Goal: Task Accomplishment & Management: Complete application form

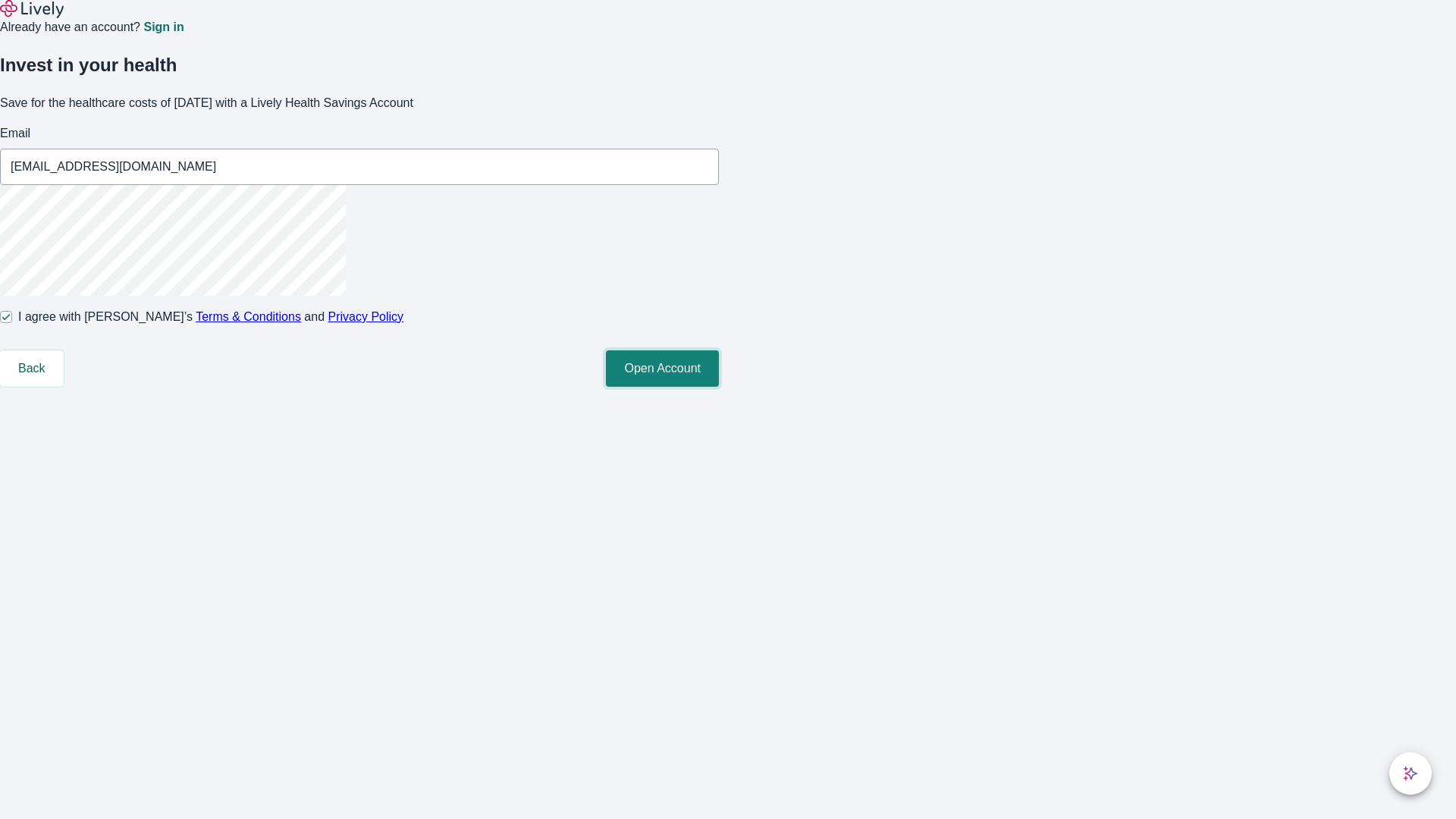
click at [719, 387] on button "Open Account" at bounding box center [662, 368] width 113 height 36
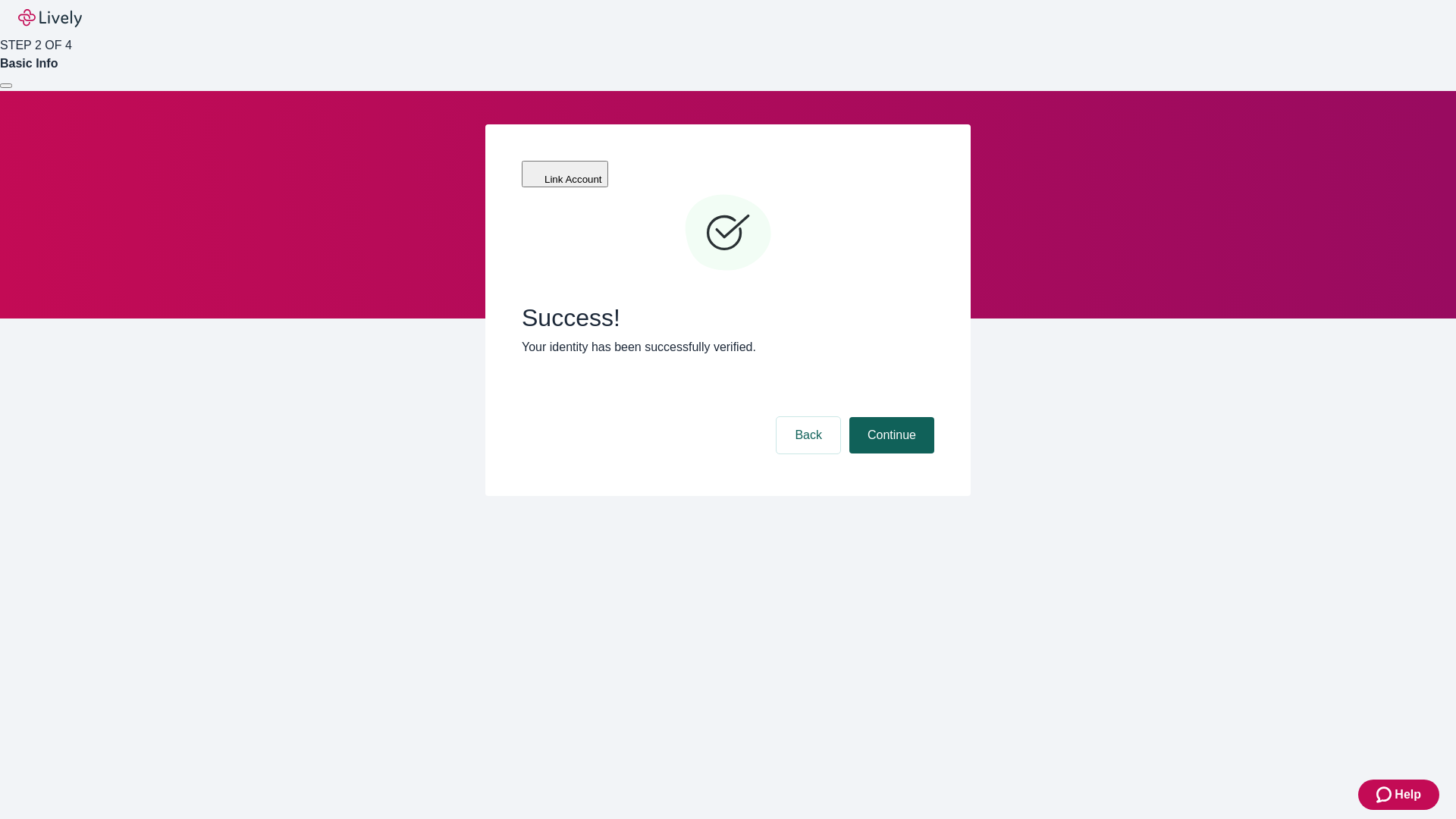
click at [890, 418] on button "Continue" at bounding box center [892, 435] width 85 height 36
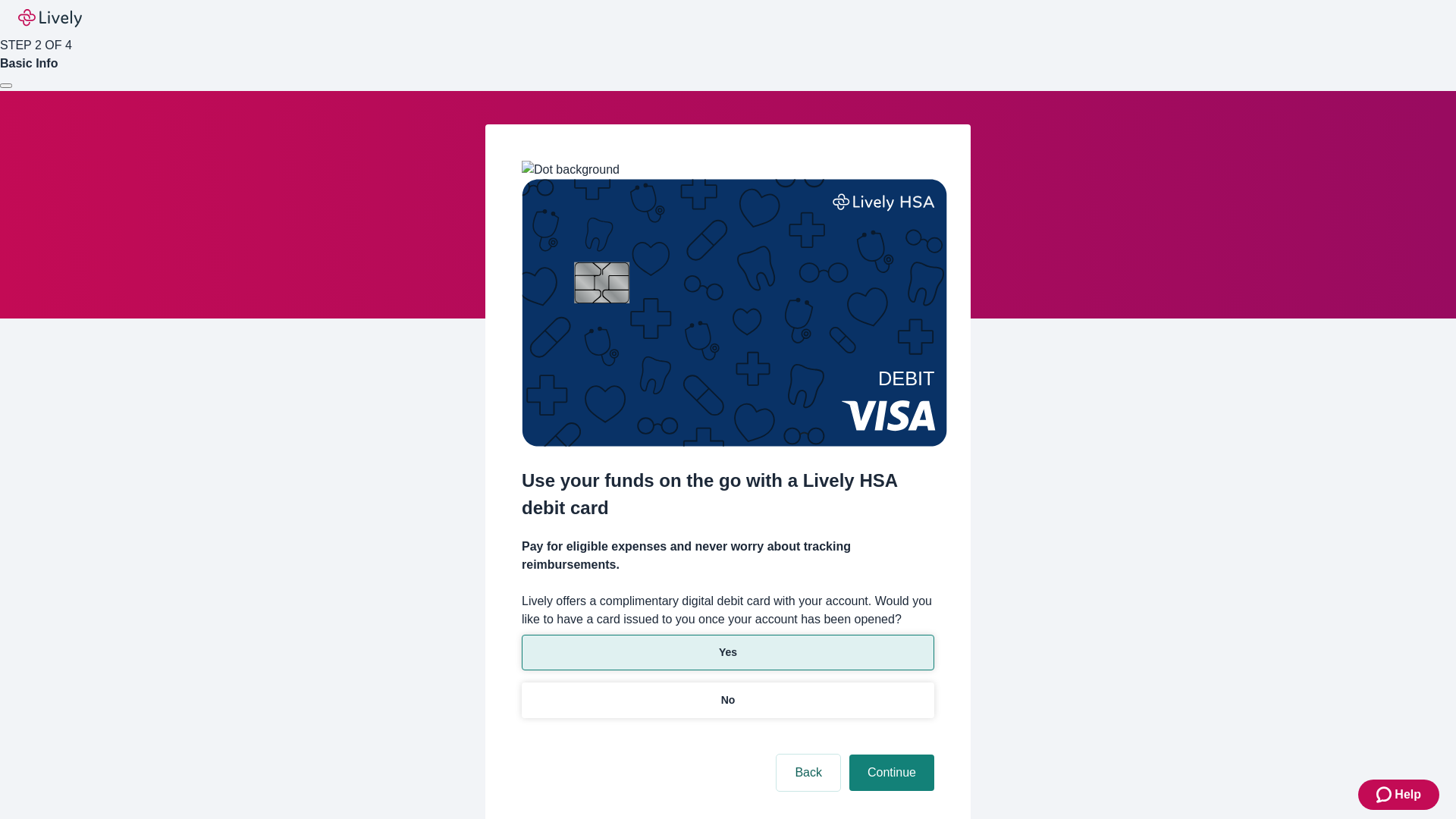
click at [727, 645] on p "Yes" at bounding box center [727, 653] width 18 height 16
click at [890, 754] on button "Continue" at bounding box center [892, 772] width 85 height 36
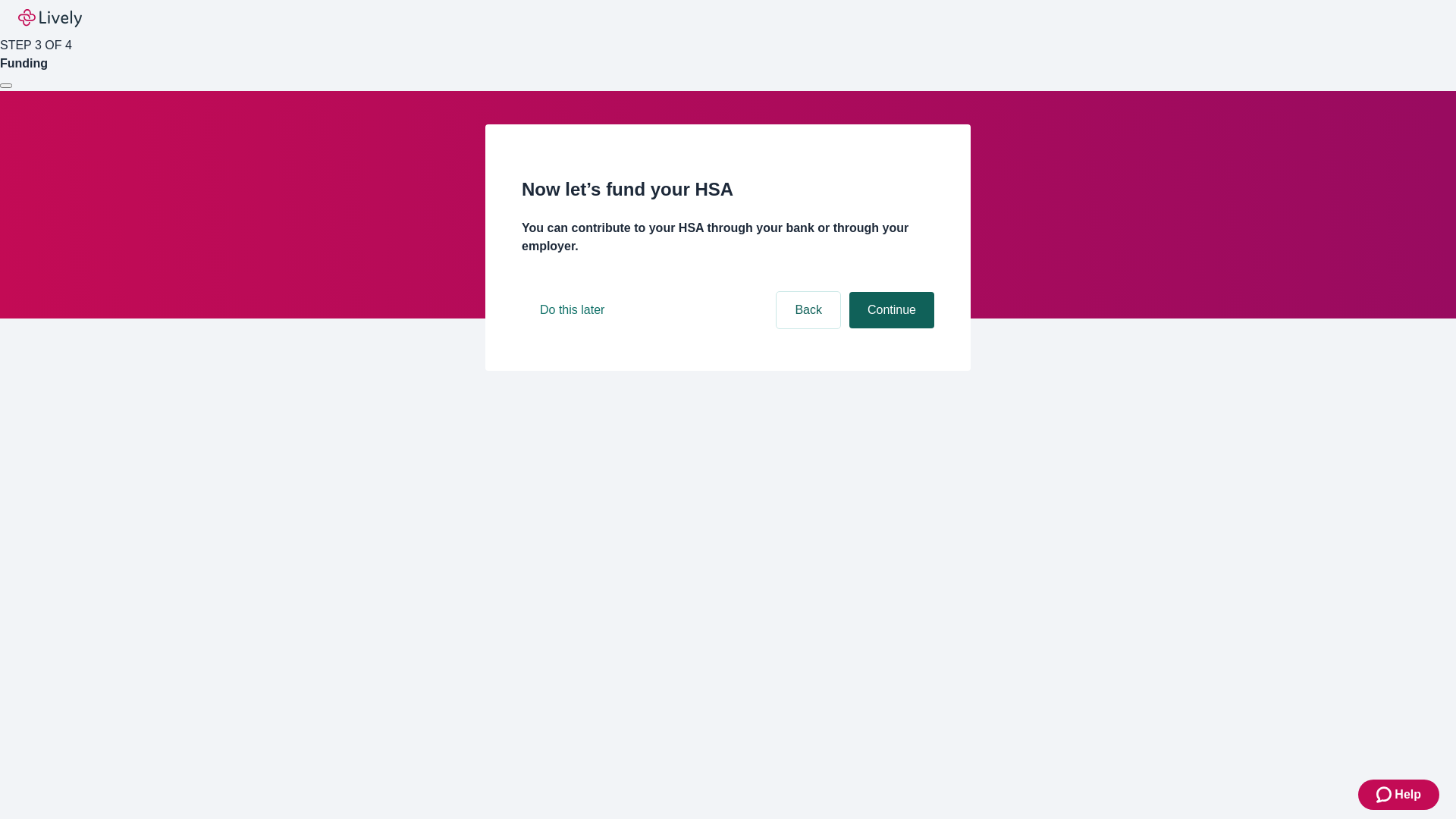
click at [890, 328] on button "Continue" at bounding box center [892, 310] width 85 height 36
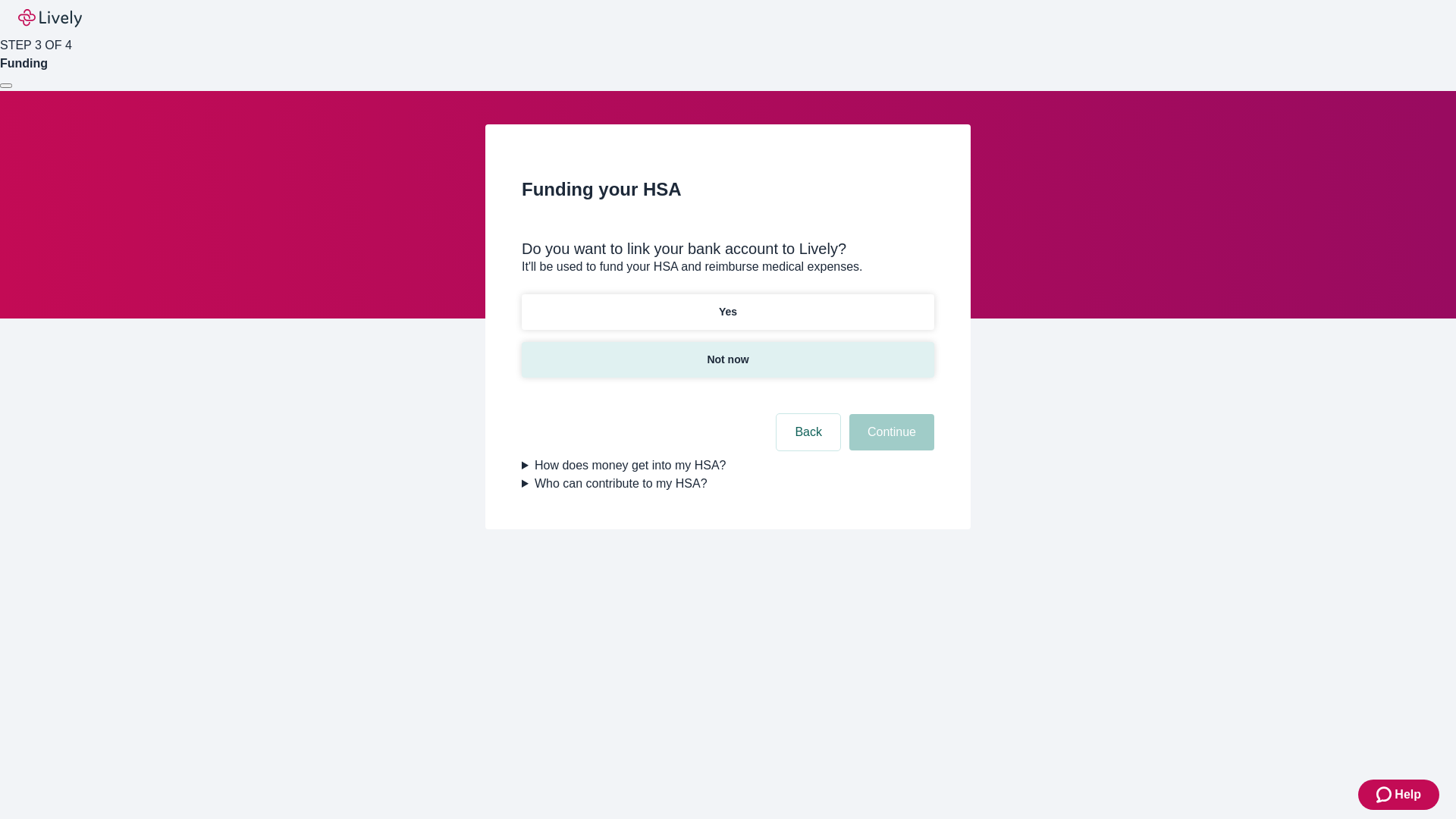
click at [727, 352] on p "Not now" at bounding box center [727, 360] width 42 height 16
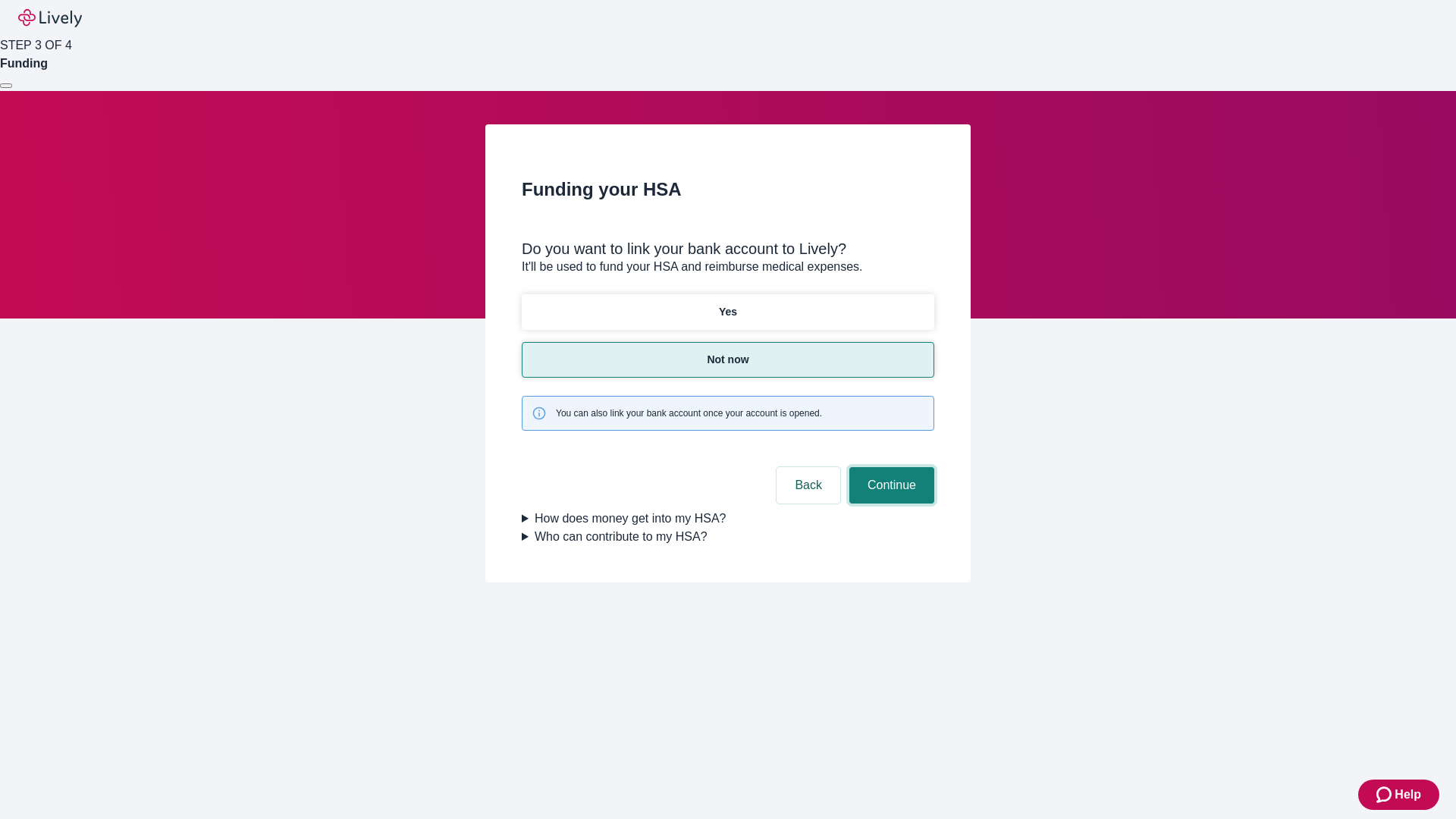
click at [890, 468] on button "Continue" at bounding box center [892, 485] width 85 height 36
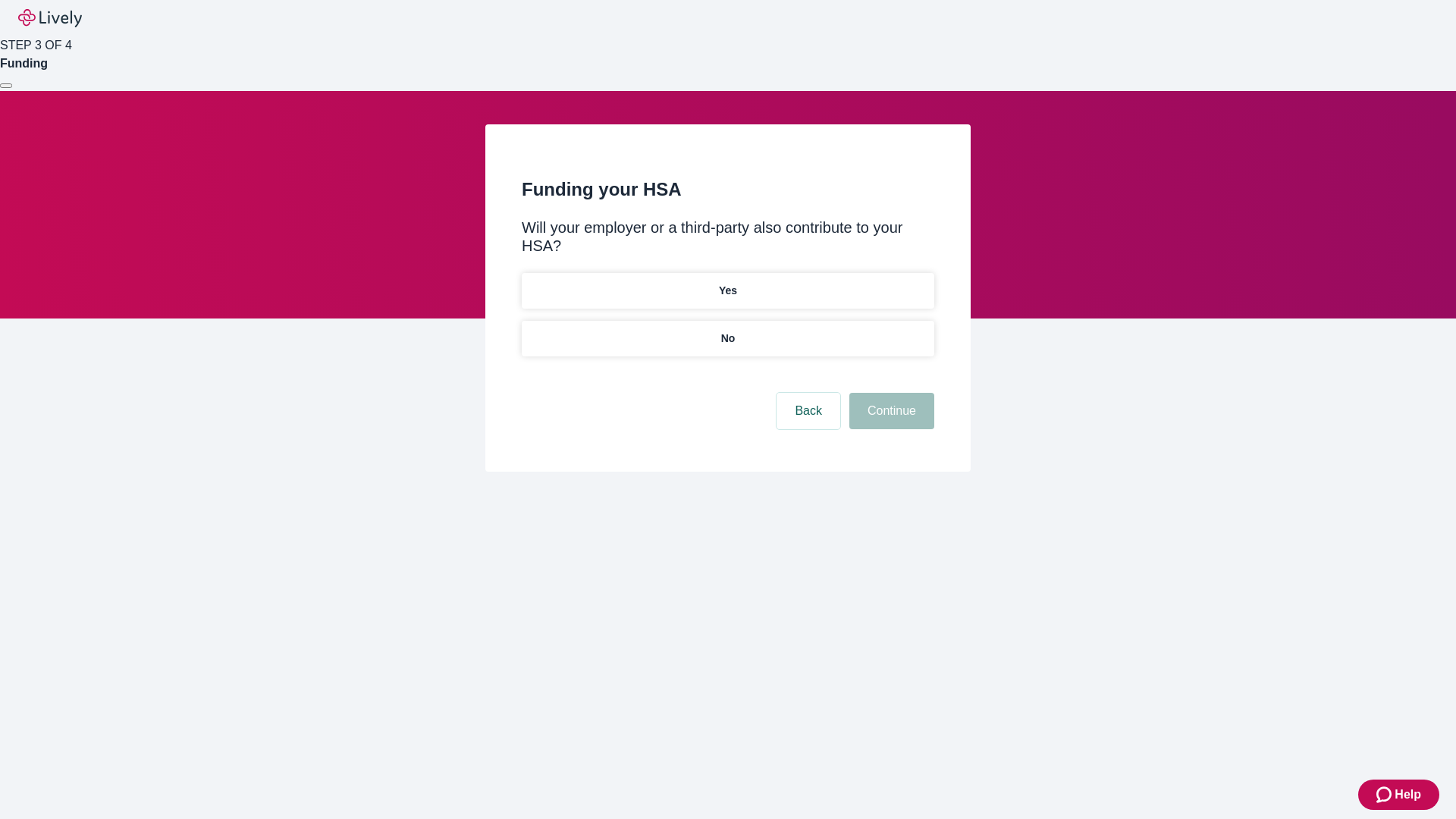
click at [727, 331] on p "No" at bounding box center [728, 339] width 14 height 16
click at [890, 393] on button "Continue" at bounding box center [892, 411] width 85 height 36
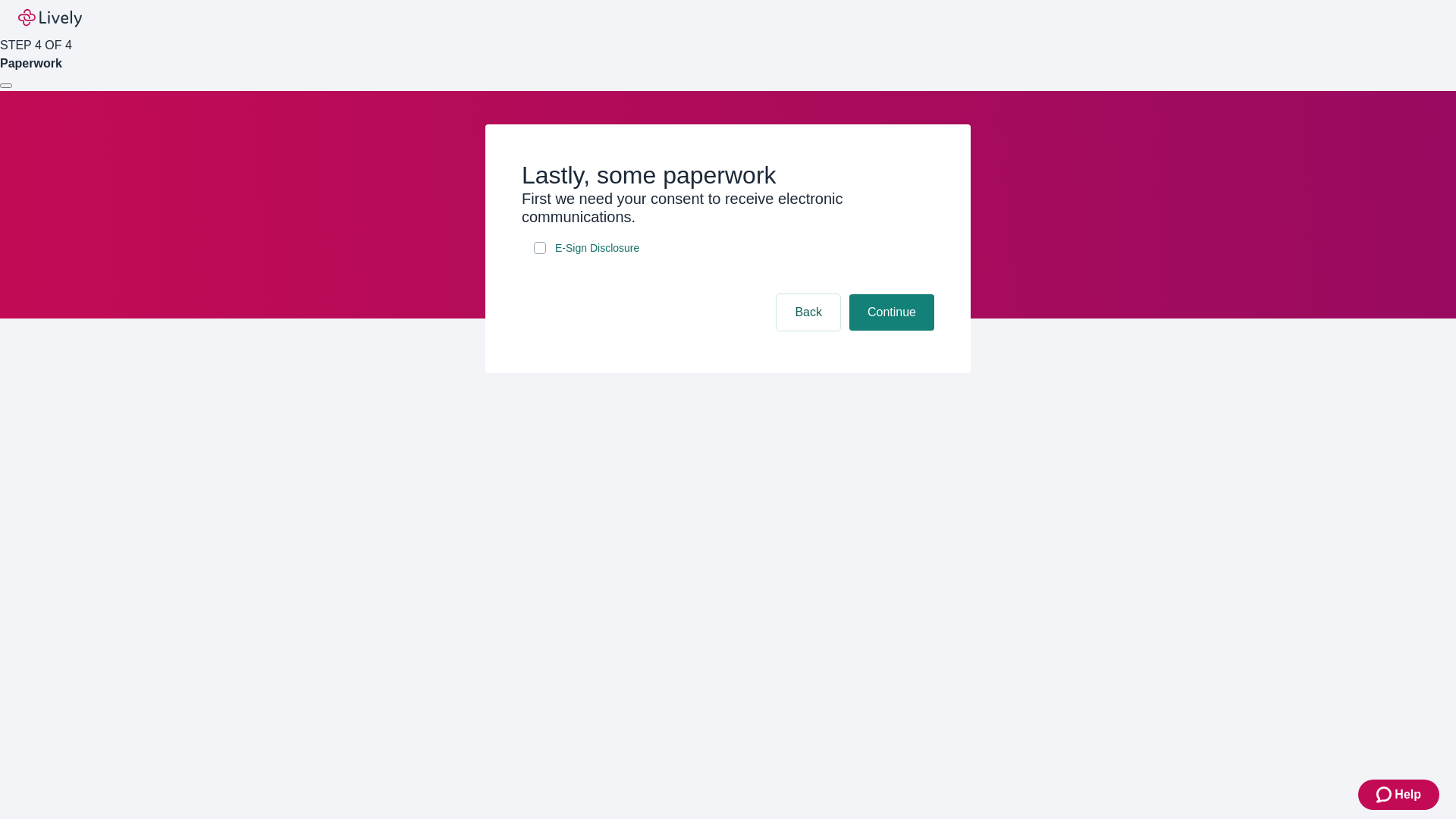
click at [540, 254] on input "E-Sign Disclosure" at bounding box center [540, 248] width 12 height 12
checkbox input "true"
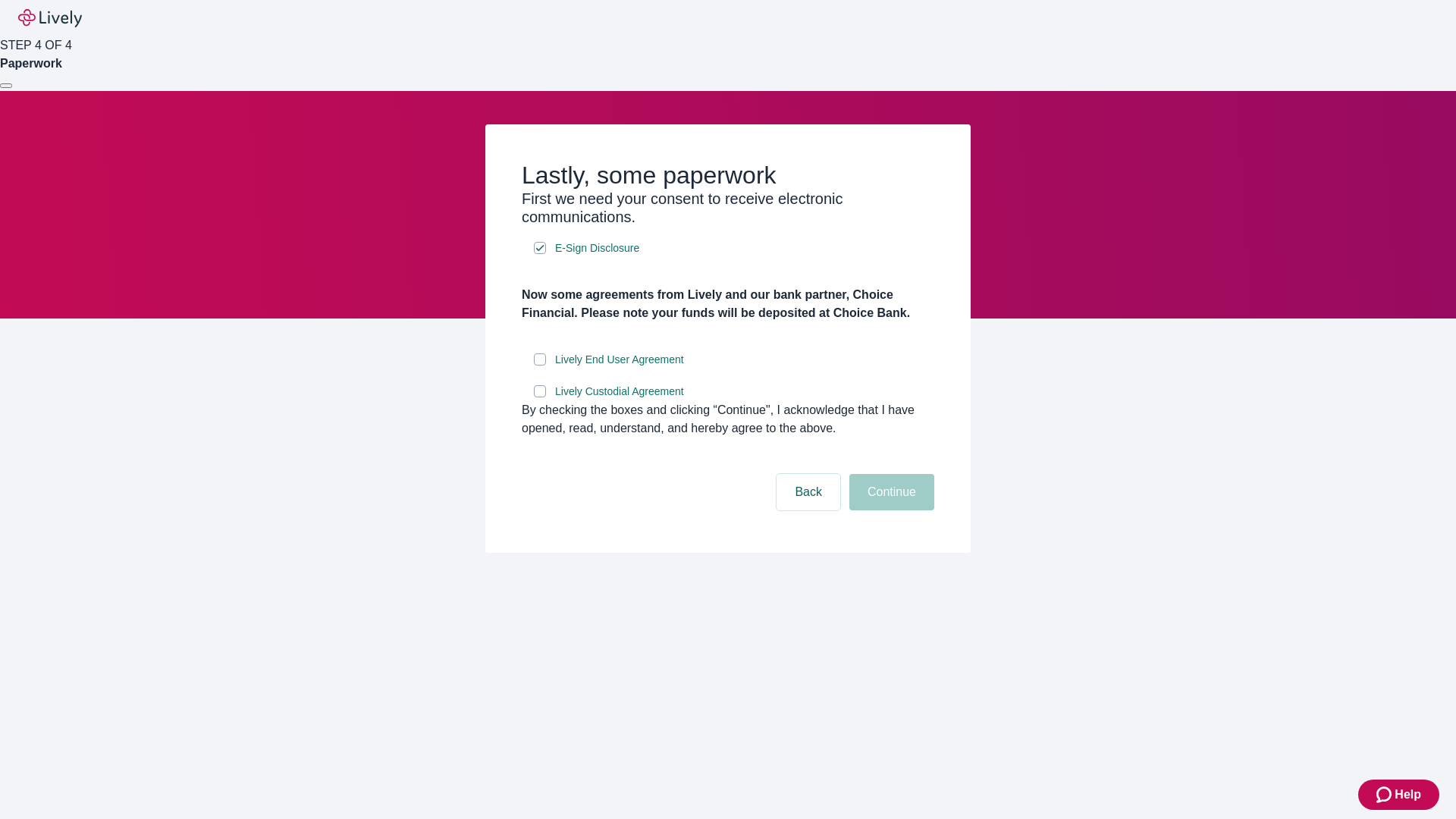
click at [540, 366] on input "Lively End User Agreement" at bounding box center [540, 360] width 12 height 12
checkbox input "true"
click at [540, 397] on input "Lively Custodial Agreement" at bounding box center [540, 391] width 12 height 12
checkbox input "true"
click at [890, 511] on button "Continue" at bounding box center [892, 492] width 85 height 36
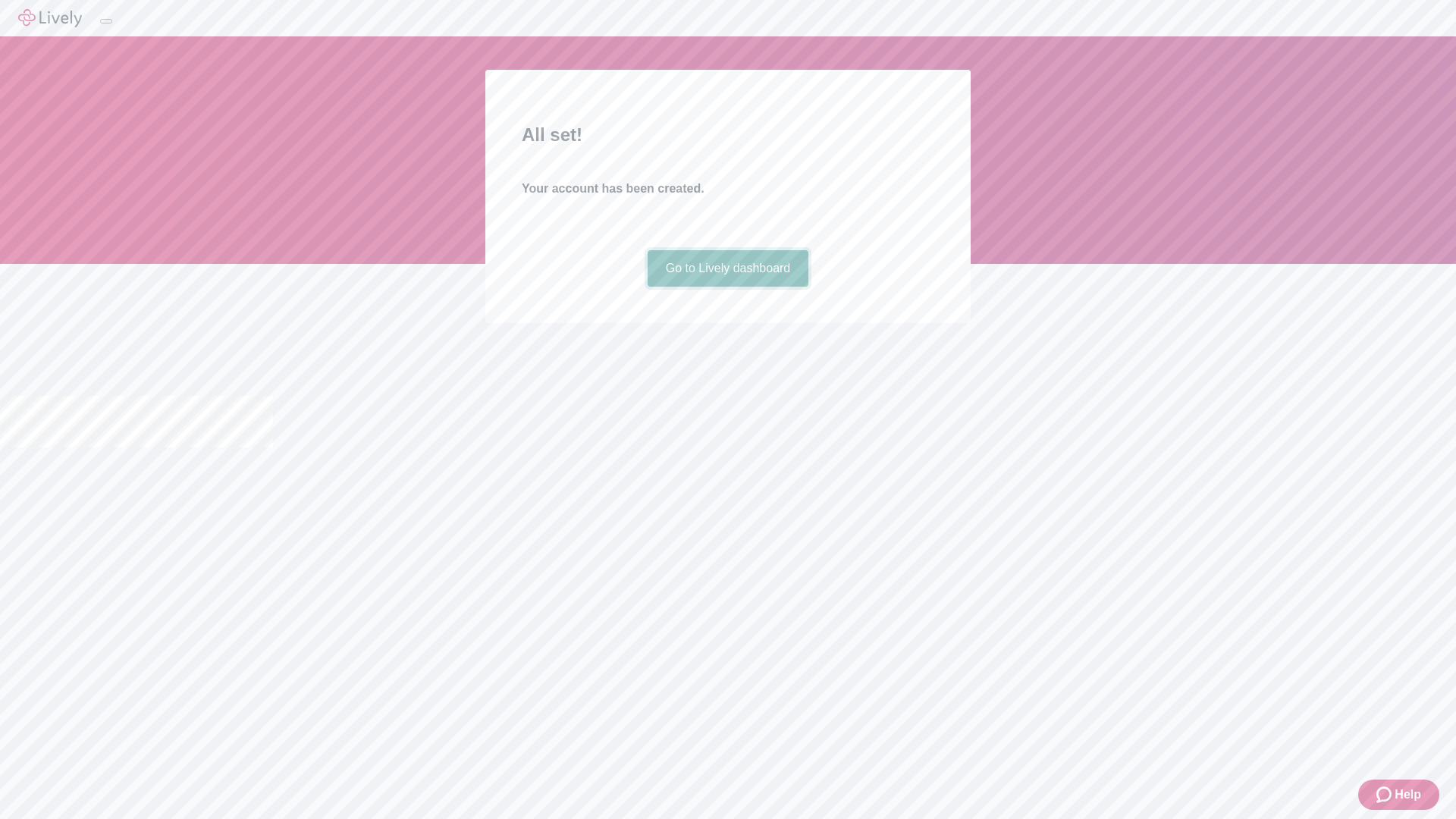
click at [727, 287] on link "Go to Lively dashboard" at bounding box center [728, 268] width 161 height 36
